Goal: Check status: Check status

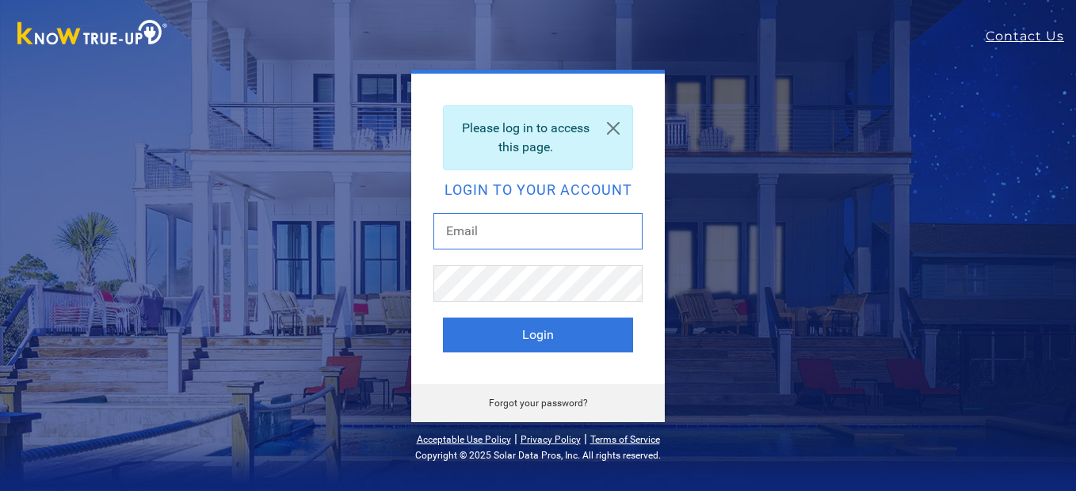
click at [499, 235] on input "text" at bounding box center [538, 231] width 209 height 36
type input "[EMAIL_ADDRESS][DOMAIN_NAME]"
click at [443, 318] on button "Login" at bounding box center [538, 335] width 190 height 35
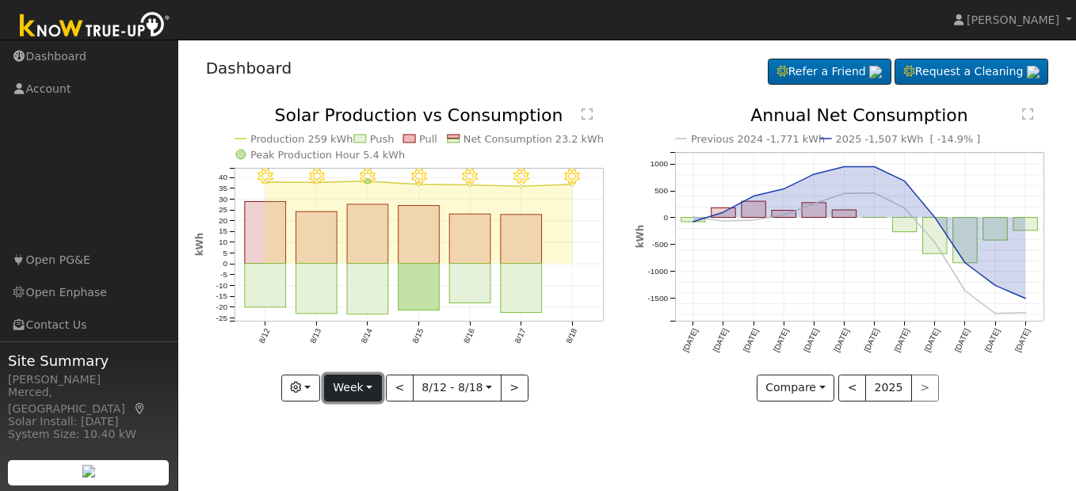
click at [376, 391] on button "Week" at bounding box center [353, 388] width 58 height 27
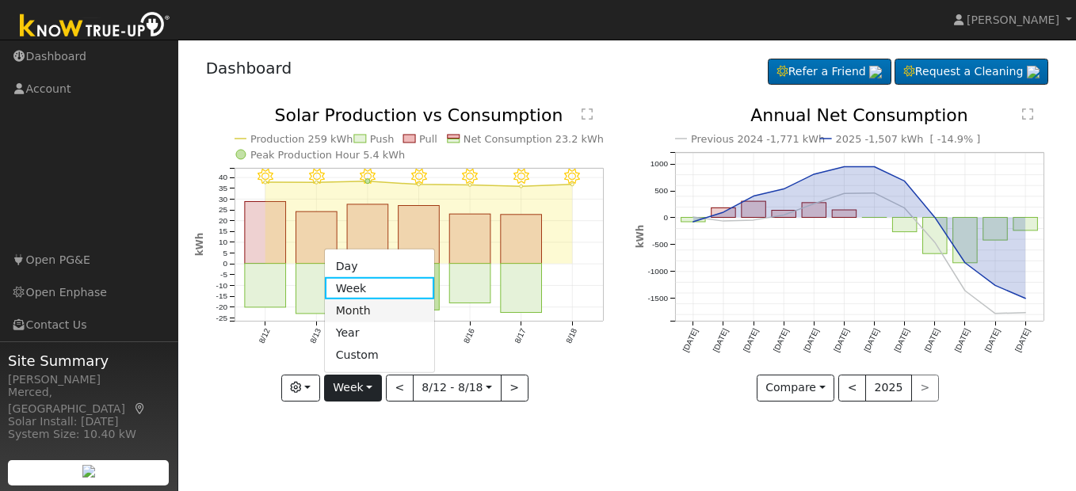
click at [376, 316] on link "Month" at bounding box center [380, 311] width 110 height 22
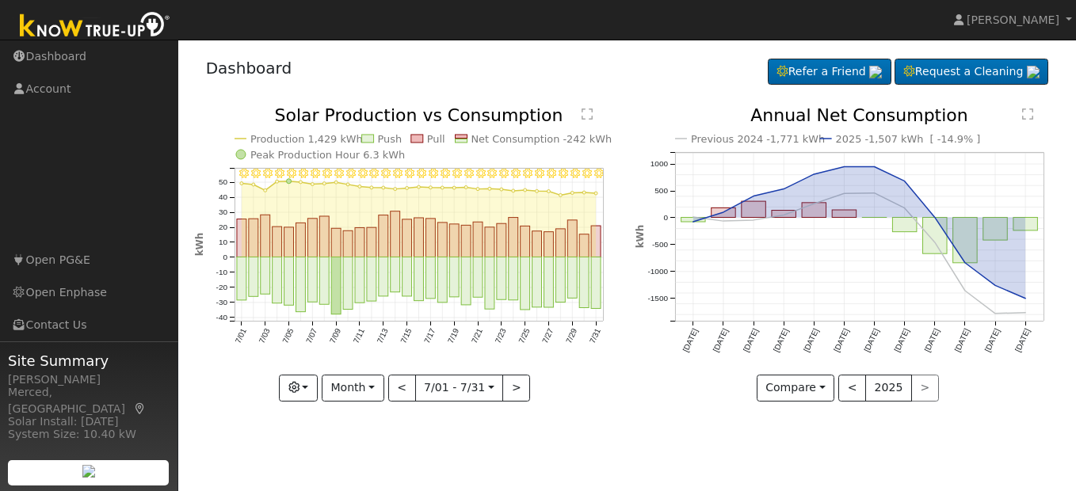
click at [504, 402] on div "7/31 - Clear 7/30 - Clear 7/29 - Clear 7/28 - MostlyClear 7/27 - Clear 7/26 - C…" at bounding box center [407, 266] width 442 height 319
click at [511, 395] on button ">" at bounding box center [517, 388] width 28 height 27
type input "2025-08-01"
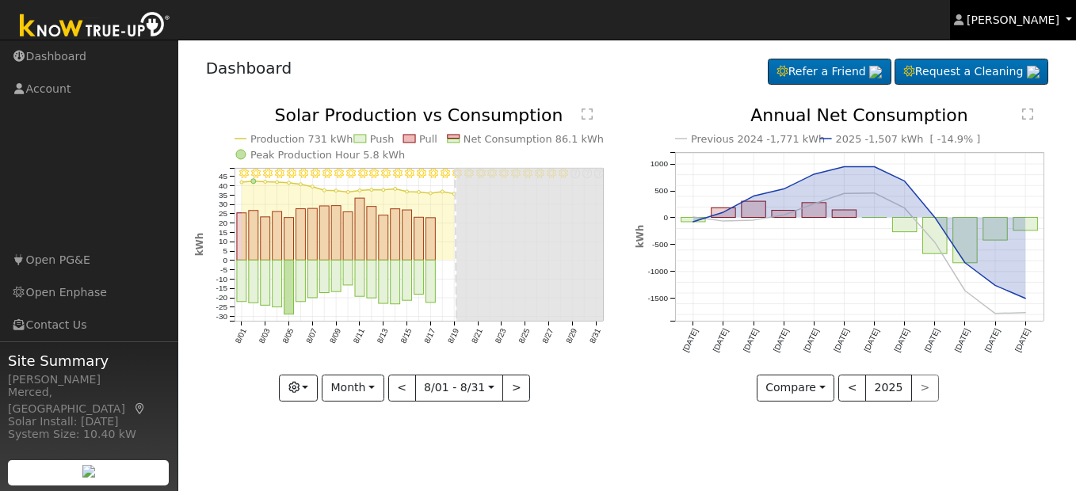
click at [984, 14] on span "James Mendoza" at bounding box center [1013, 19] width 93 height 13
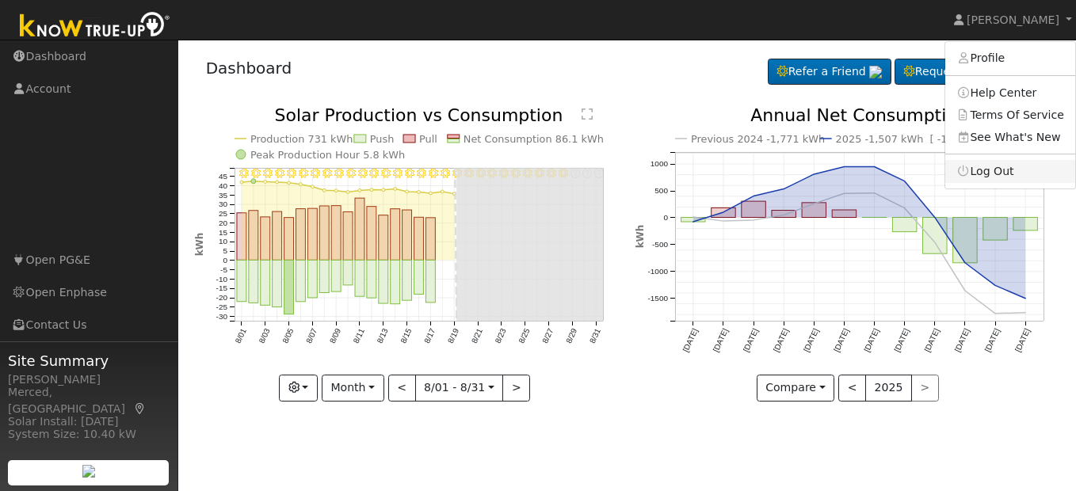
click at [982, 168] on link "Log Out" at bounding box center [1011, 171] width 130 height 22
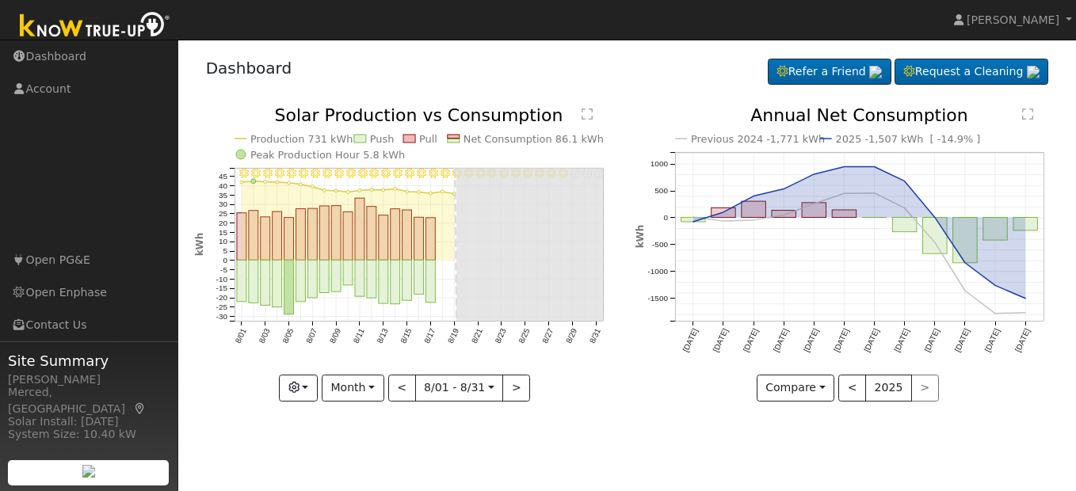
click at [982, 168] on icon "Previous 2024 -1,771 kWh 2025 -1,507 kWh [ -14.9% ] Aug '24 Sep '24 Oct '24 Nov…" at bounding box center [848, 249] width 424 height 285
